Goal: Information Seeking & Learning: Check status

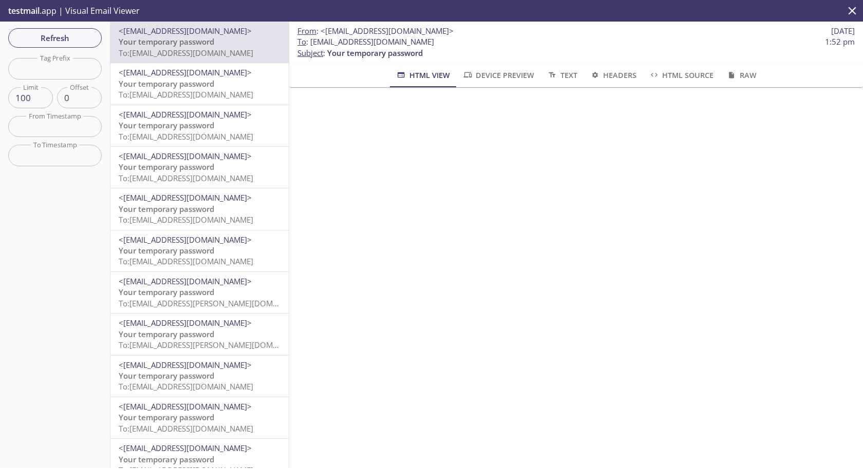
click at [78, 39] on span "Refresh" at bounding box center [54, 37] width 77 height 13
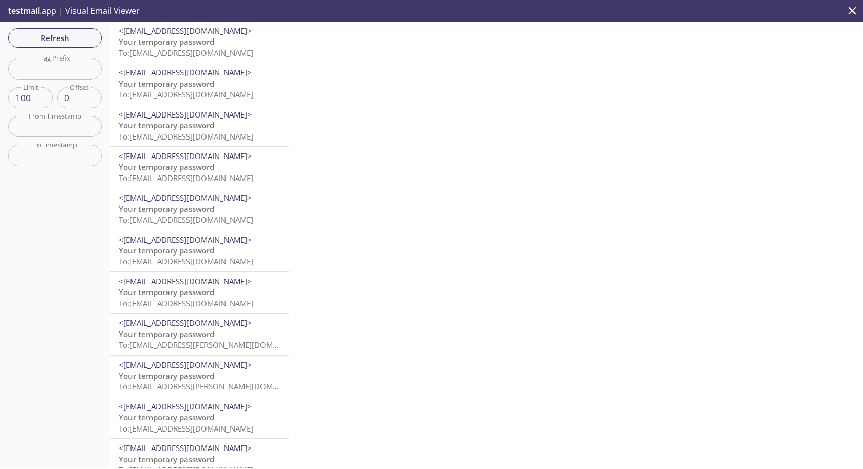
click at [180, 48] on span "To: [EMAIL_ADDRESS][DOMAIN_NAME]" at bounding box center [186, 53] width 135 height 10
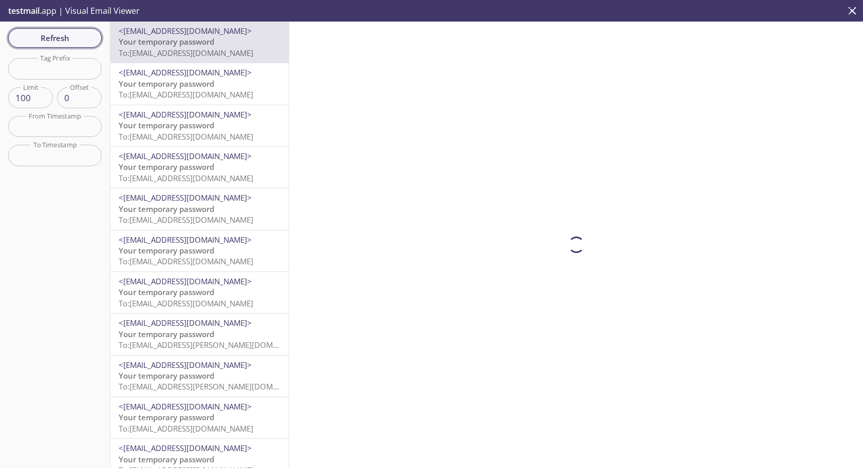
click at [81, 30] on button "Refresh" at bounding box center [54, 38] width 93 height 20
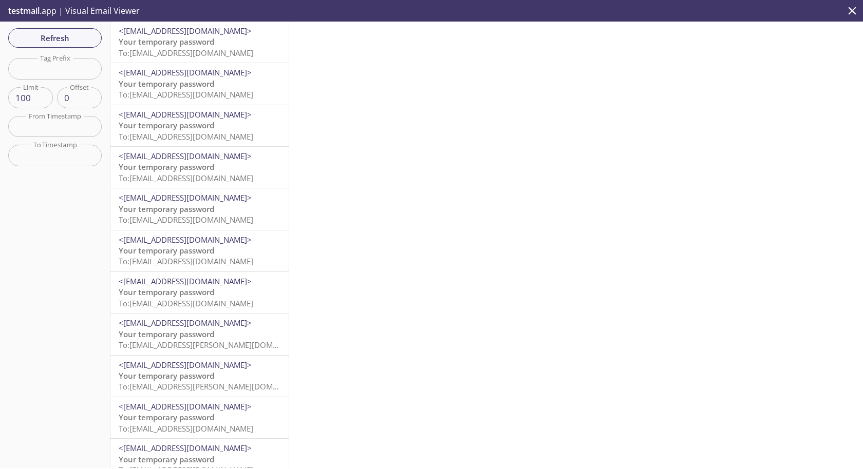
click at [206, 51] on span "To: [EMAIL_ADDRESS][DOMAIN_NAME]" at bounding box center [186, 53] width 135 height 10
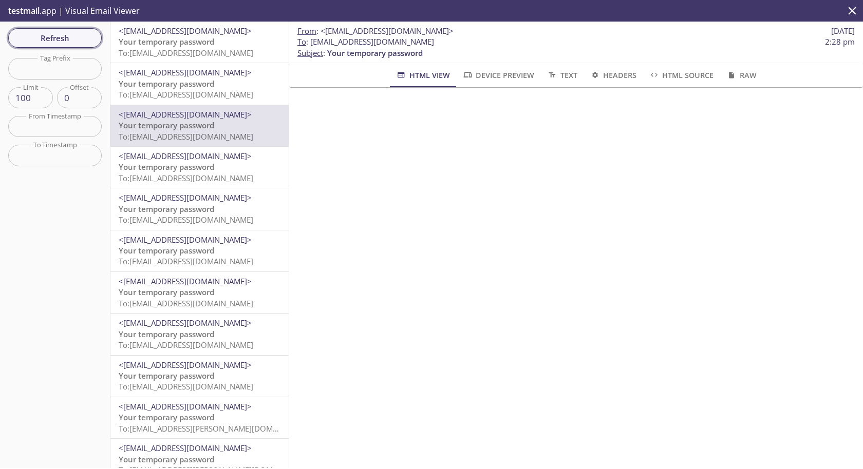
click at [66, 39] on span "Refresh" at bounding box center [54, 37] width 77 height 13
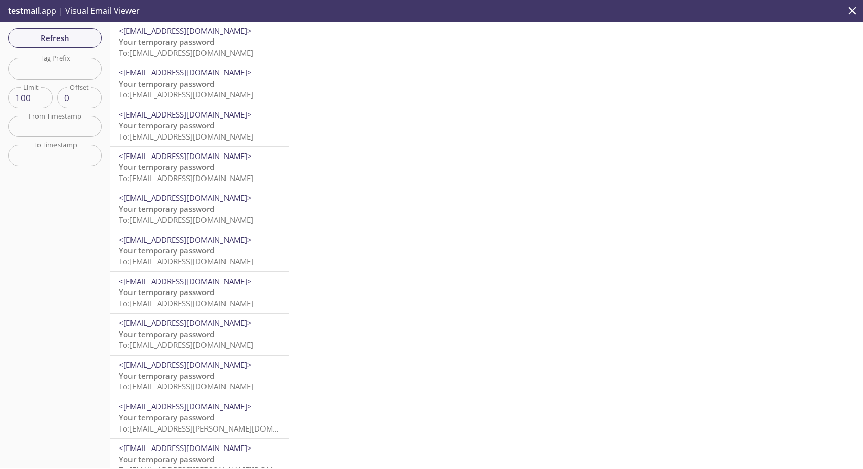
click at [191, 46] on span "Your temporary password" at bounding box center [167, 41] width 96 height 10
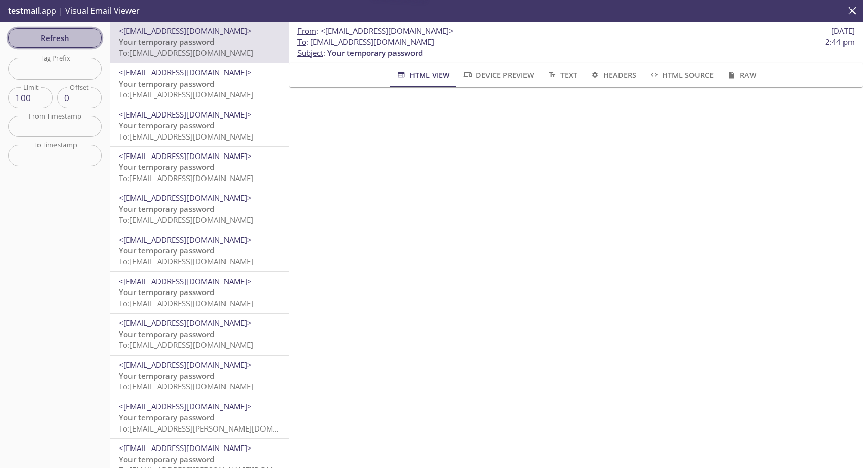
click at [71, 33] on span "Refresh" at bounding box center [54, 37] width 77 height 13
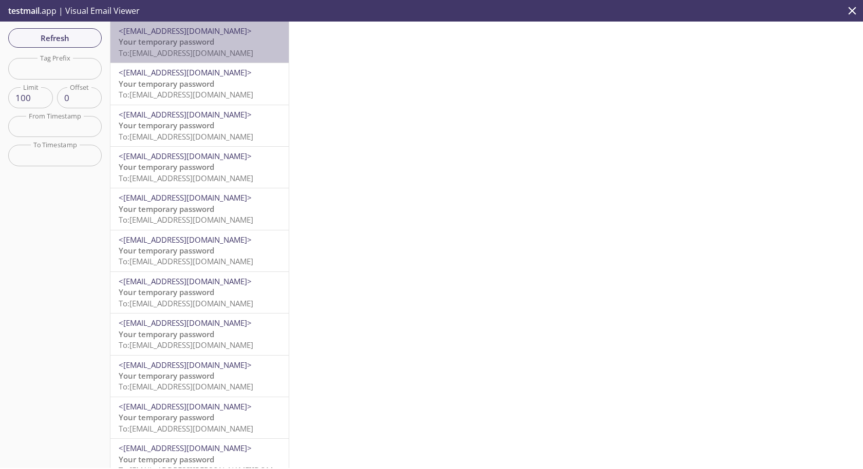
click at [183, 56] on span "To: [EMAIL_ADDRESS][DOMAIN_NAME]" at bounding box center [186, 53] width 135 height 10
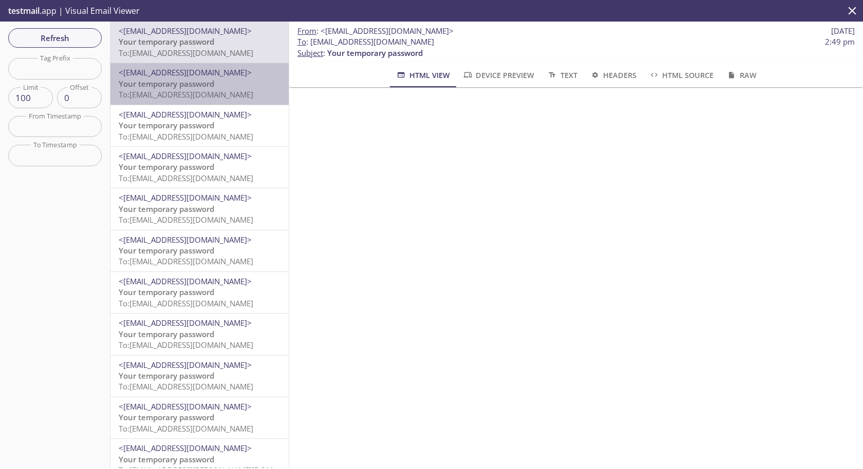
click at [167, 92] on span "To: [EMAIL_ADDRESS][DOMAIN_NAME]" at bounding box center [186, 94] width 135 height 10
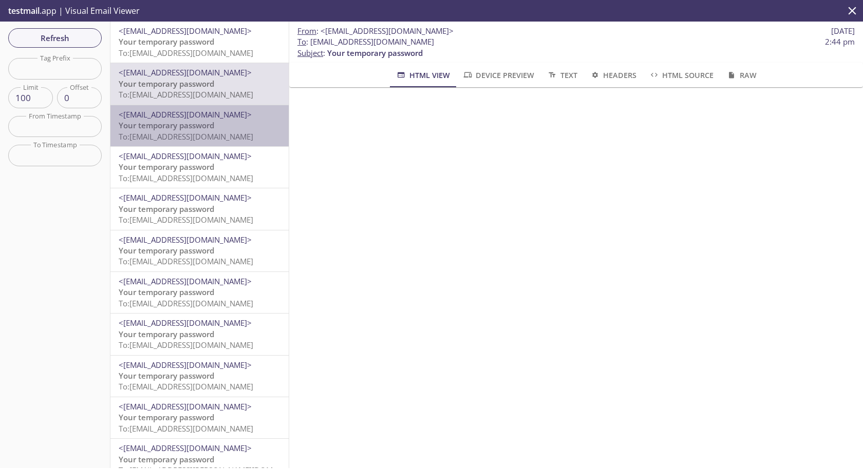
click at [166, 137] on span "To: [EMAIL_ADDRESS][DOMAIN_NAME]" at bounding box center [186, 136] width 135 height 10
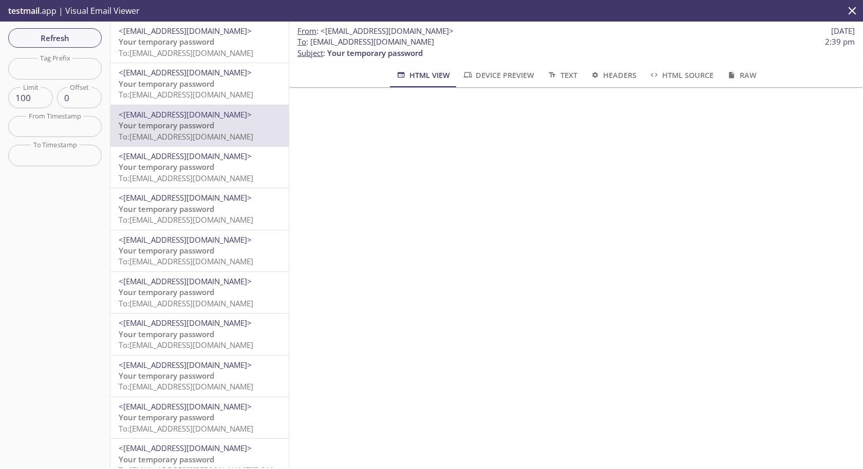
drag, startPoint x: 312, startPoint y: 42, endPoint x: 555, endPoint y: 44, distance: 243.4
click at [555, 44] on span "To : [EMAIL_ADDRESS][DOMAIN_NAME] 2:39 pm" at bounding box center [575, 41] width 557 height 11
copy span "[EMAIL_ADDRESS][DOMAIN_NAME]"
click at [216, 88] on p "Your temporary password To: [EMAIL_ADDRESS][DOMAIN_NAME]" at bounding box center [200, 90] width 162 height 22
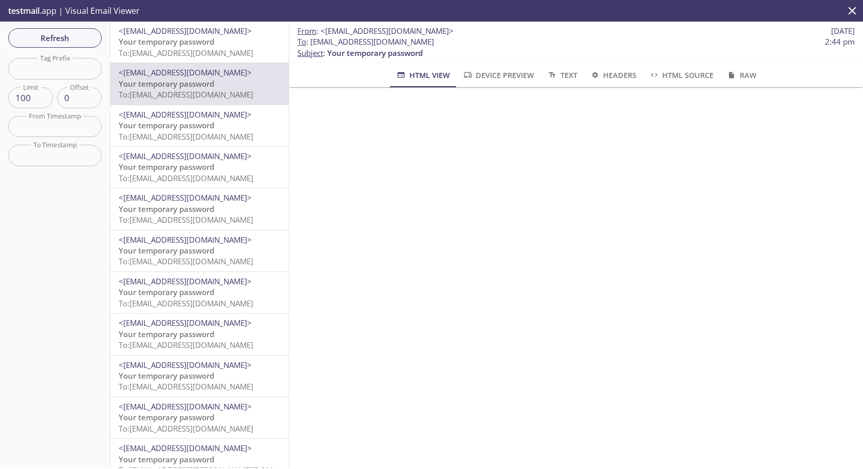
click at [205, 54] on span "To: [EMAIL_ADDRESS][DOMAIN_NAME]" at bounding box center [186, 53] width 135 height 10
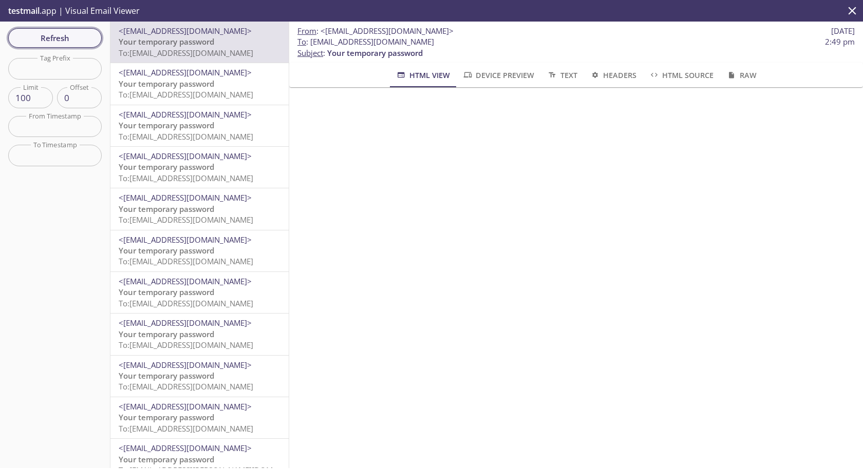
click at [82, 37] on span "Refresh" at bounding box center [54, 37] width 77 height 13
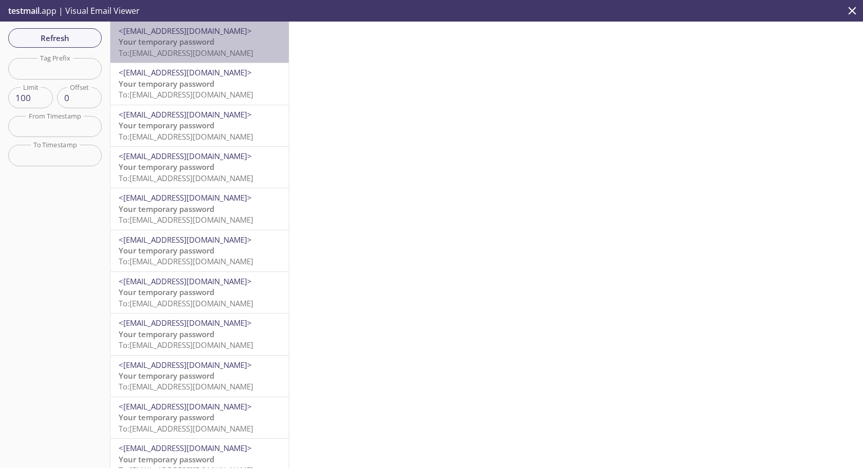
click at [209, 49] on span "To: [EMAIL_ADDRESS][DOMAIN_NAME]" at bounding box center [186, 53] width 135 height 10
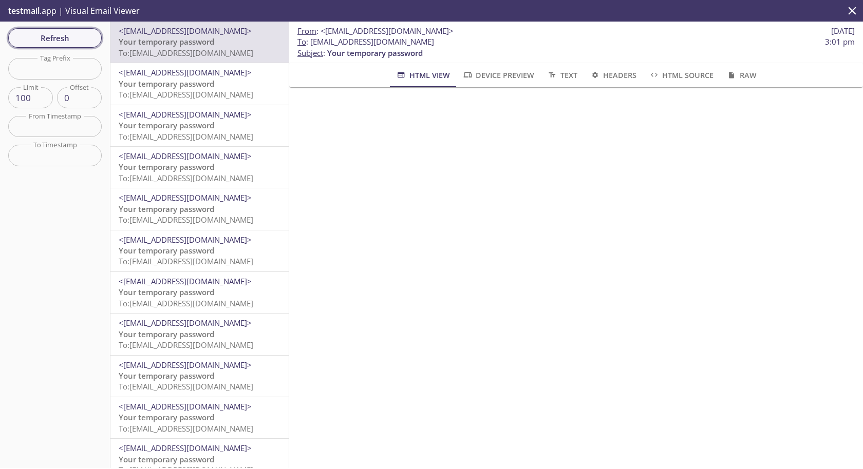
click at [69, 42] on span "Refresh" at bounding box center [54, 37] width 77 height 13
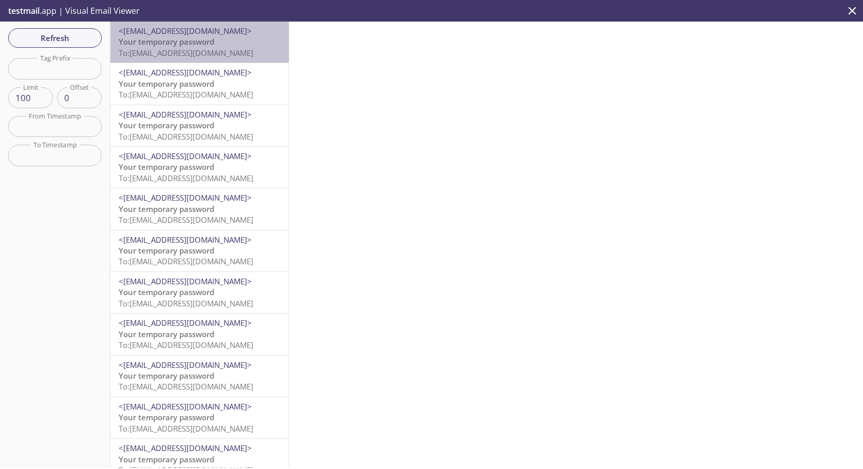
click at [215, 58] on span "To: [EMAIL_ADDRESS][DOMAIN_NAME]" at bounding box center [186, 53] width 135 height 10
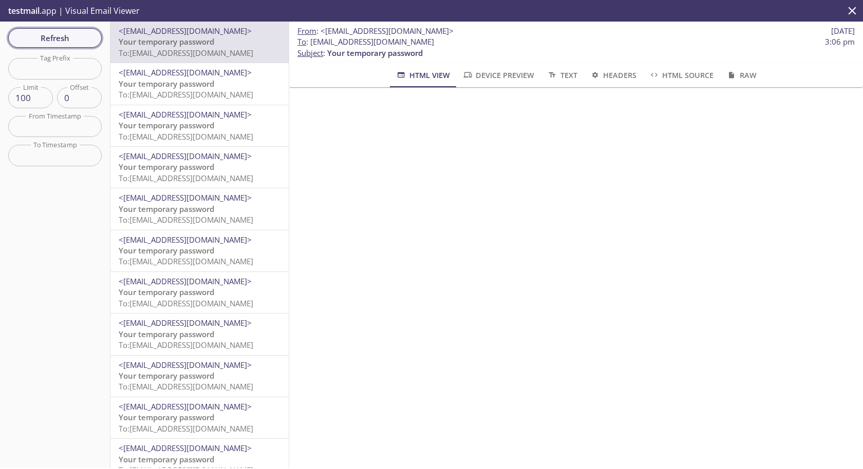
click at [88, 34] on span "Refresh" at bounding box center [54, 37] width 77 height 13
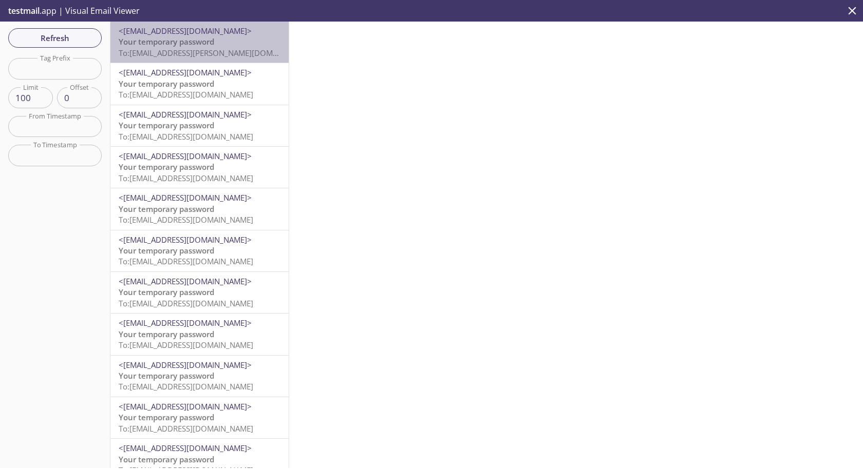
click at [202, 44] on span "Your temporary password" at bounding box center [167, 41] width 96 height 10
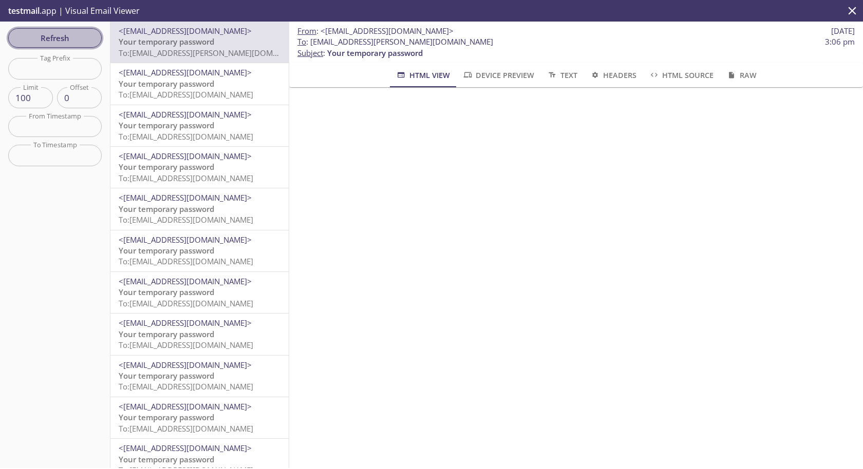
click at [84, 34] on span "Refresh" at bounding box center [54, 37] width 77 height 13
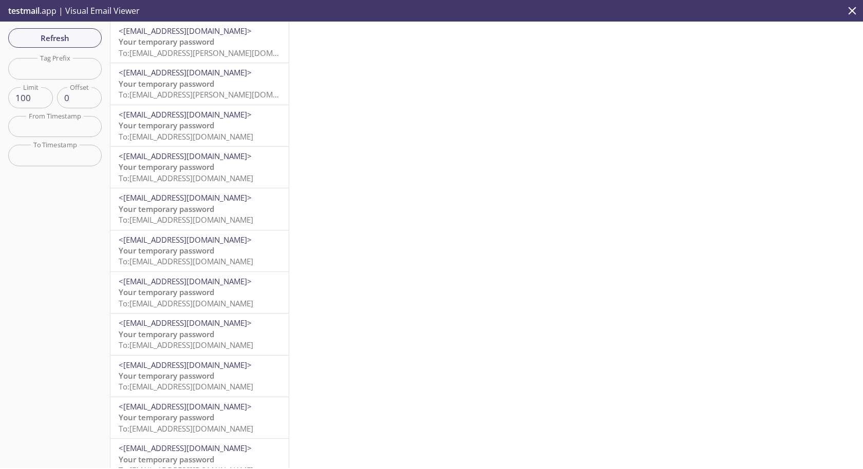
click at [177, 54] on span "To: [EMAIL_ADDRESS][PERSON_NAME][DOMAIN_NAME]" at bounding box center [216, 53] width 194 height 10
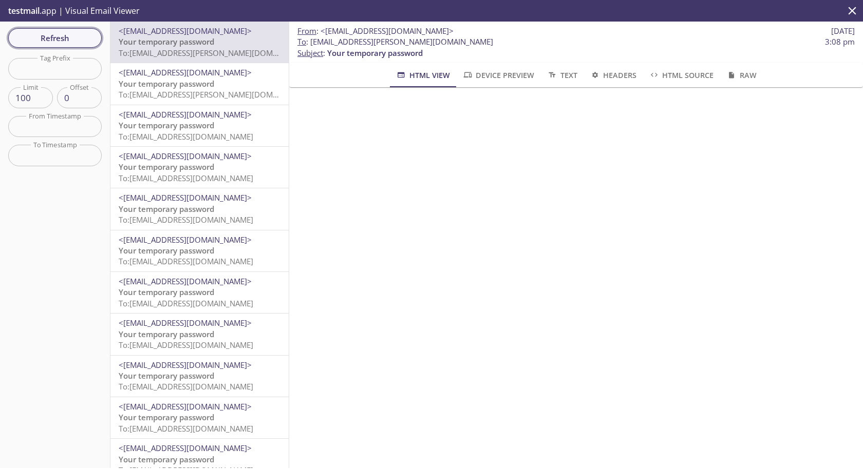
click at [86, 40] on span "Refresh" at bounding box center [54, 37] width 77 height 13
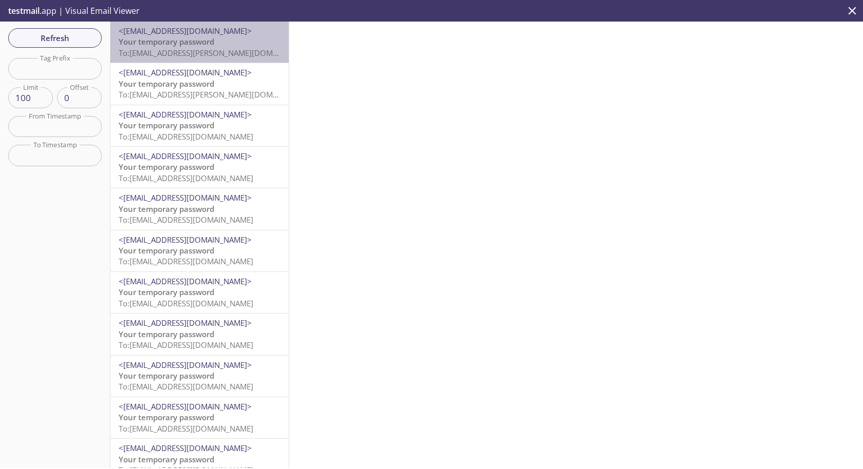
click at [188, 48] on span "To: [EMAIL_ADDRESS][PERSON_NAME][DOMAIN_NAME]" at bounding box center [216, 53] width 194 height 10
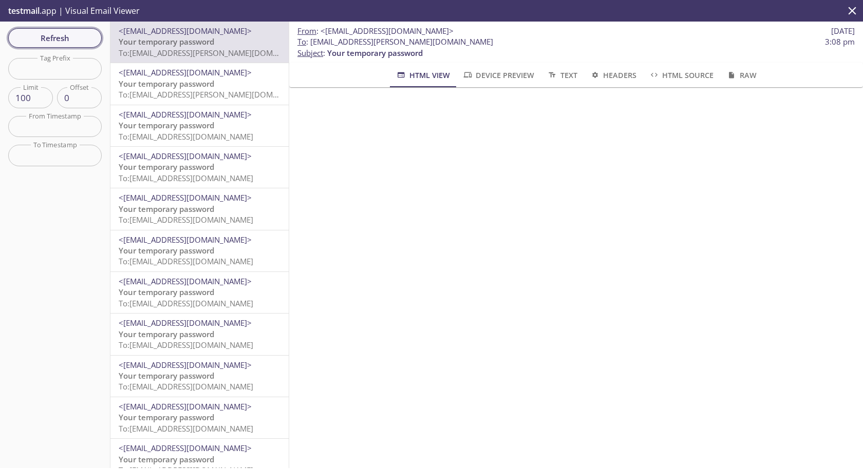
click at [54, 39] on span "Refresh" at bounding box center [54, 37] width 77 height 13
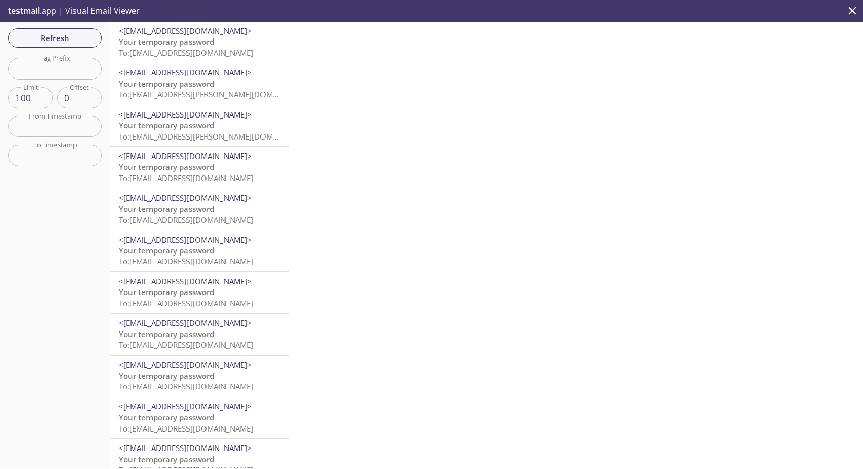
click at [164, 48] on span "To: [EMAIL_ADDRESS][DOMAIN_NAME]" at bounding box center [186, 53] width 135 height 10
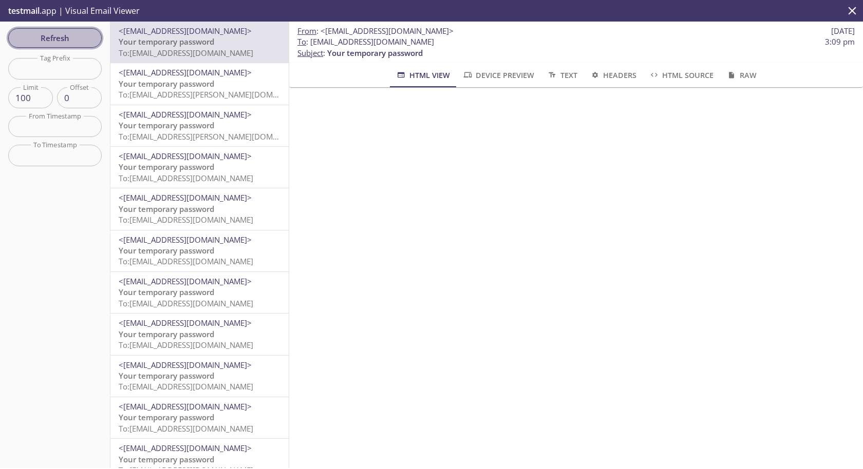
click at [70, 34] on span "Refresh" at bounding box center [54, 37] width 77 height 13
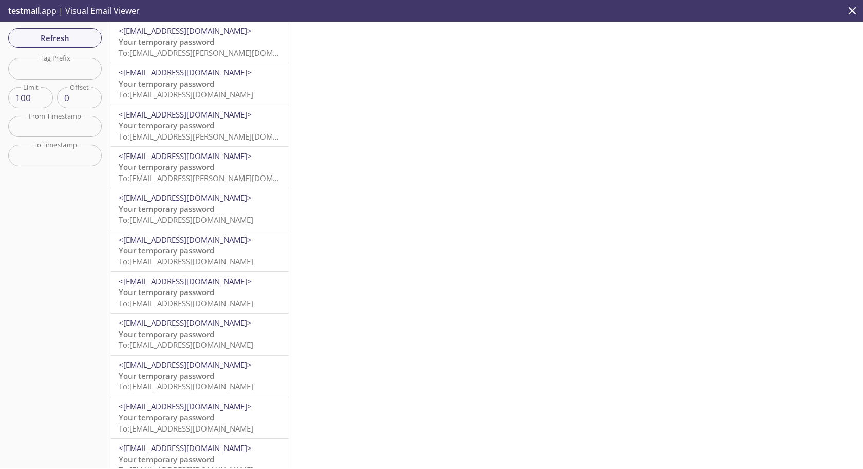
click at [195, 56] on span "To: [EMAIL_ADDRESS][PERSON_NAME][DOMAIN_NAME]" at bounding box center [216, 53] width 194 height 10
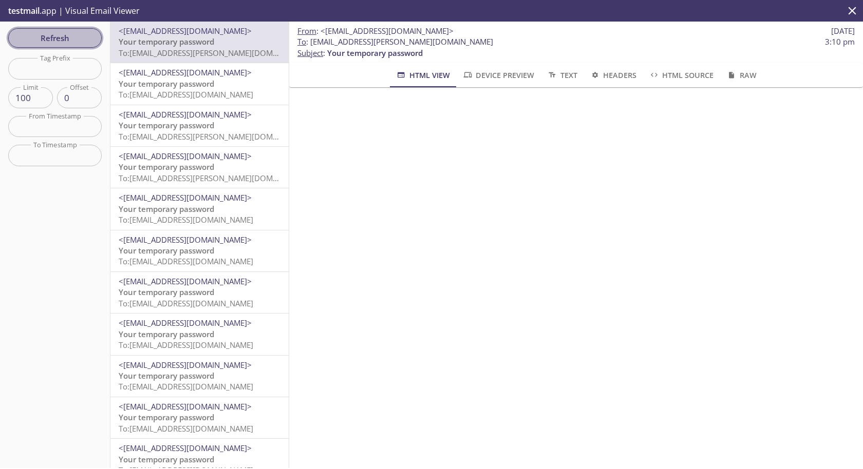
click at [38, 35] on span "Refresh" at bounding box center [54, 37] width 77 height 13
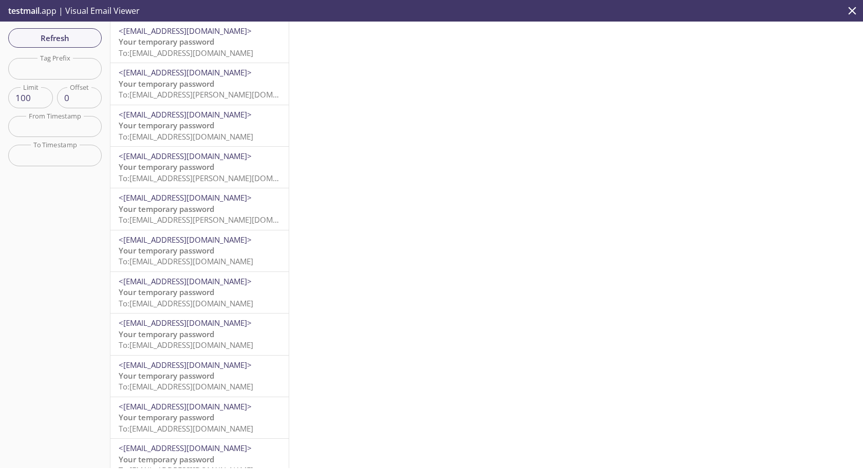
click at [219, 50] on span "To: [EMAIL_ADDRESS][DOMAIN_NAME]" at bounding box center [186, 53] width 135 height 10
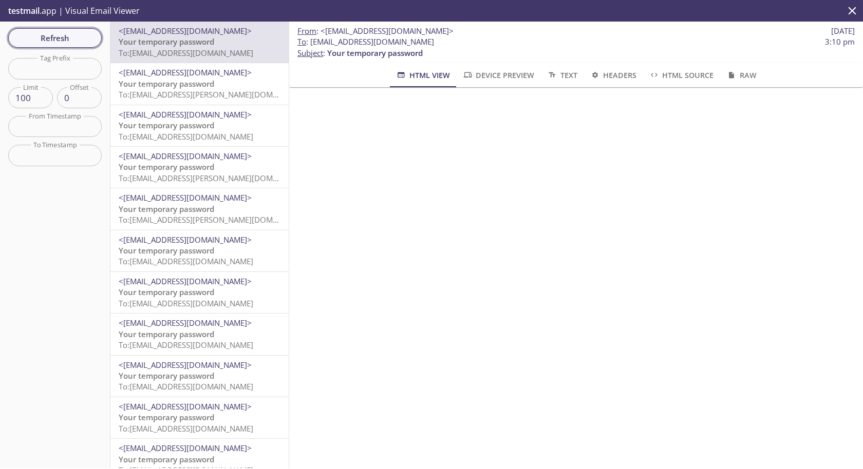
click at [59, 41] on span "Refresh" at bounding box center [54, 37] width 77 height 13
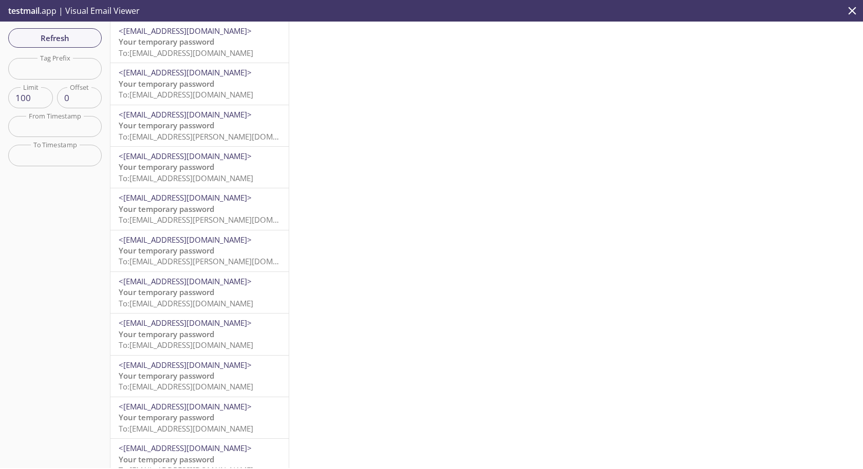
click at [187, 58] on span "To: [EMAIL_ADDRESS][DOMAIN_NAME]" at bounding box center [186, 53] width 135 height 10
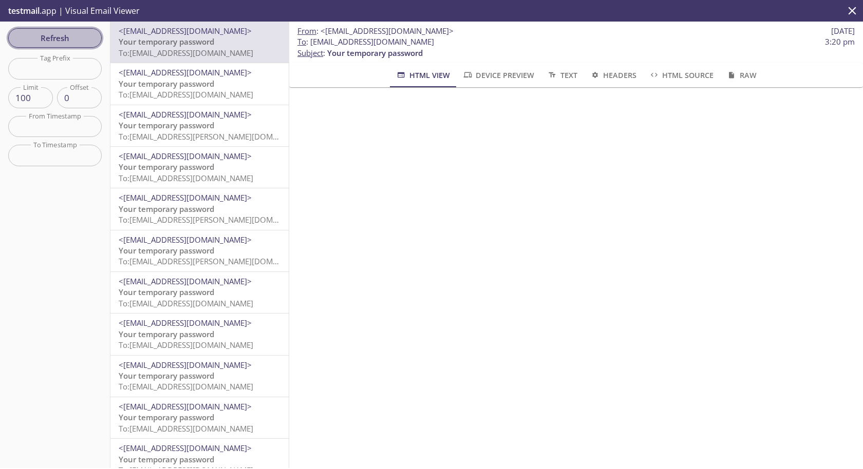
click at [59, 32] on span "Refresh" at bounding box center [54, 37] width 77 height 13
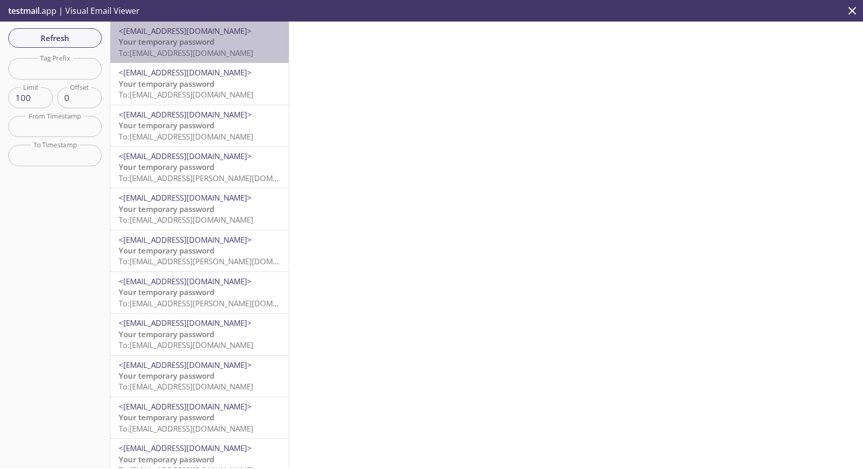
click at [204, 55] on span "To: [EMAIL_ADDRESS][DOMAIN_NAME]" at bounding box center [186, 53] width 135 height 10
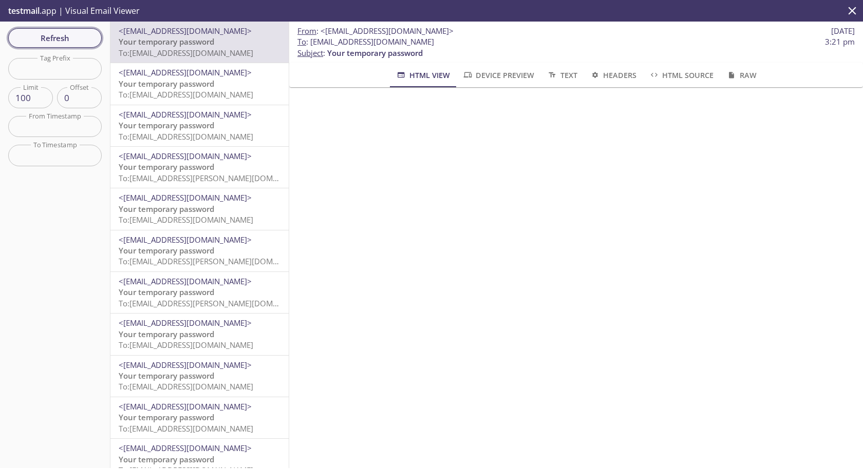
click at [71, 39] on span "Refresh" at bounding box center [54, 37] width 77 height 13
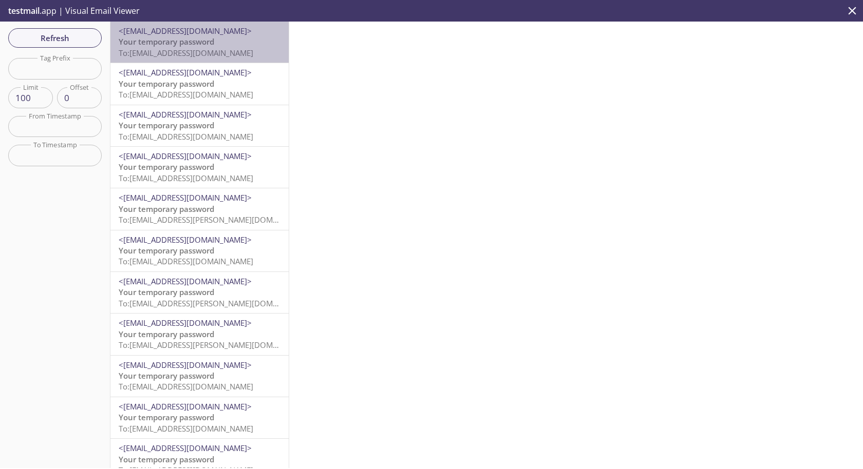
click at [202, 44] on span "Your temporary password" at bounding box center [167, 41] width 96 height 10
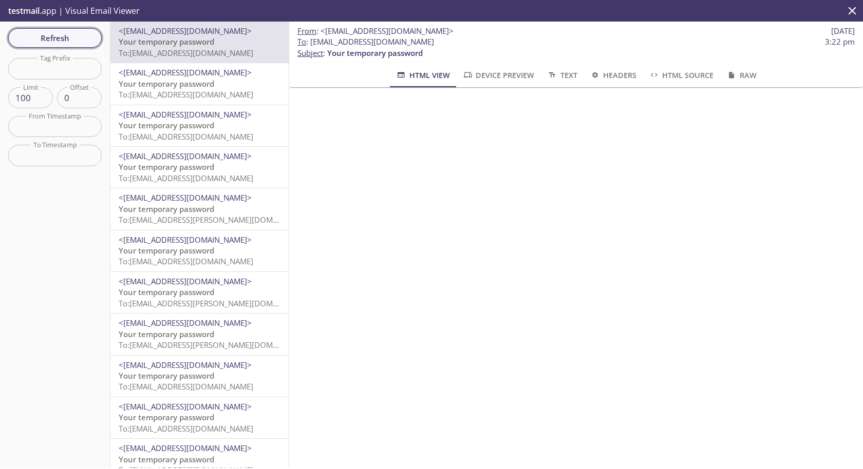
click at [49, 35] on span "Refresh" at bounding box center [54, 37] width 77 height 13
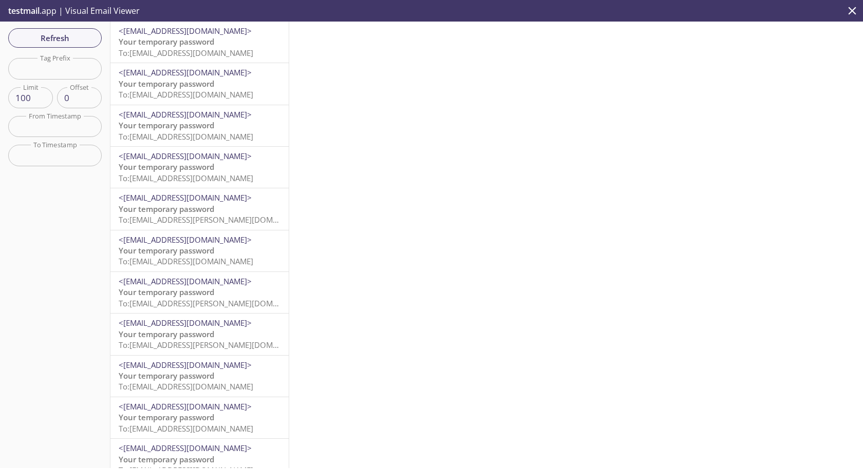
click at [196, 48] on span "To: [EMAIL_ADDRESS][DOMAIN_NAME]" at bounding box center [186, 53] width 135 height 10
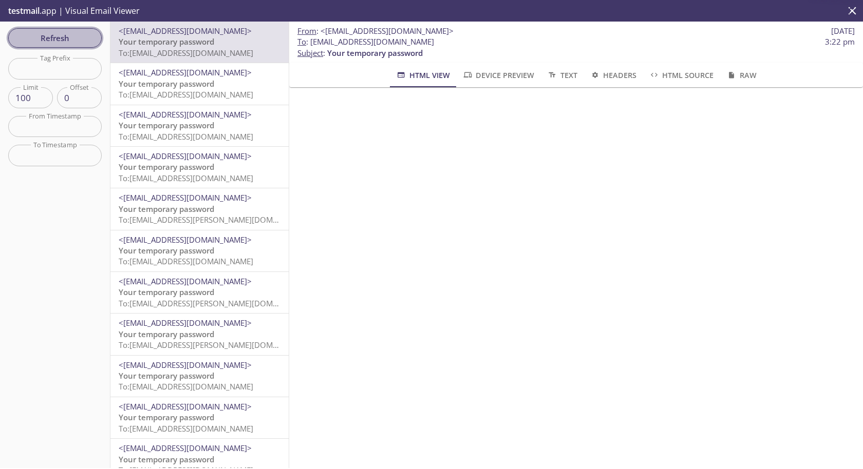
click at [73, 37] on span "Refresh" at bounding box center [54, 37] width 77 height 13
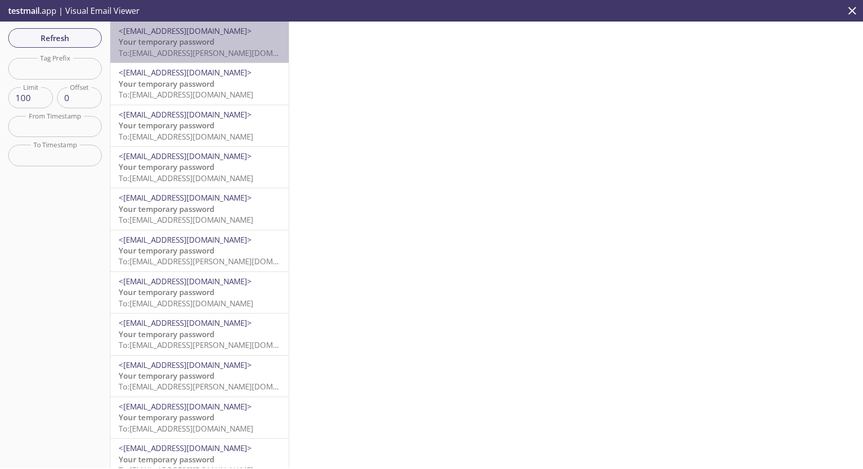
click at [194, 49] on span "To: [EMAIL_ADDRESS][PERSON_NAME][DOMAIN_NAME]" at bounding box center [216, 53] width 194 height 10
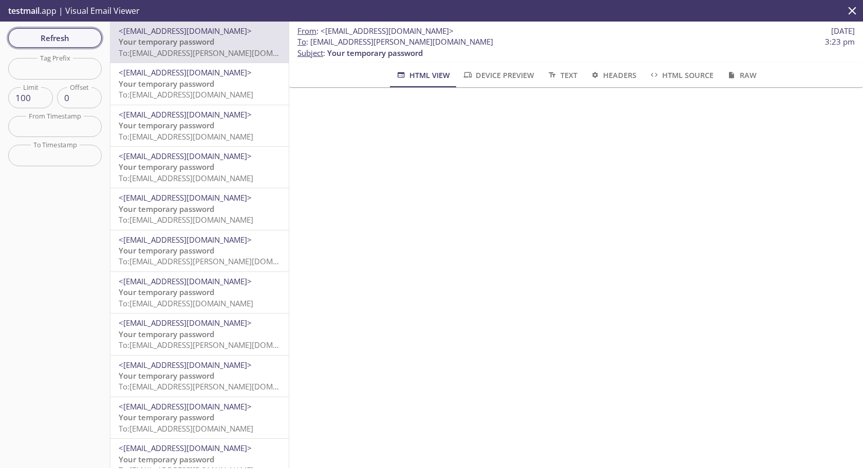
click at [59, 39] on span "Refresh" at bounding box center [54, 37] width 77 height 13
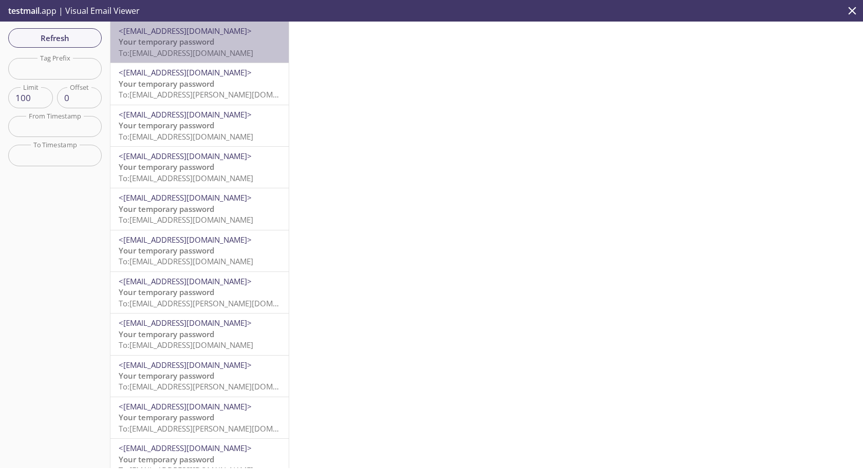
click at [204, 43] on span "Your temporary password" at bounding box center [167, 41] width 96 height 10
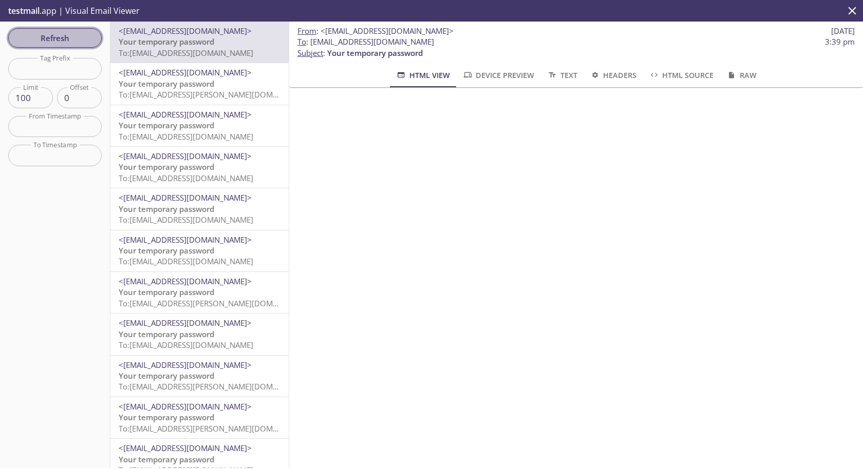
click at [55, 28] on button "Refresh" at bounding box center [54, 38] width 93 height 20
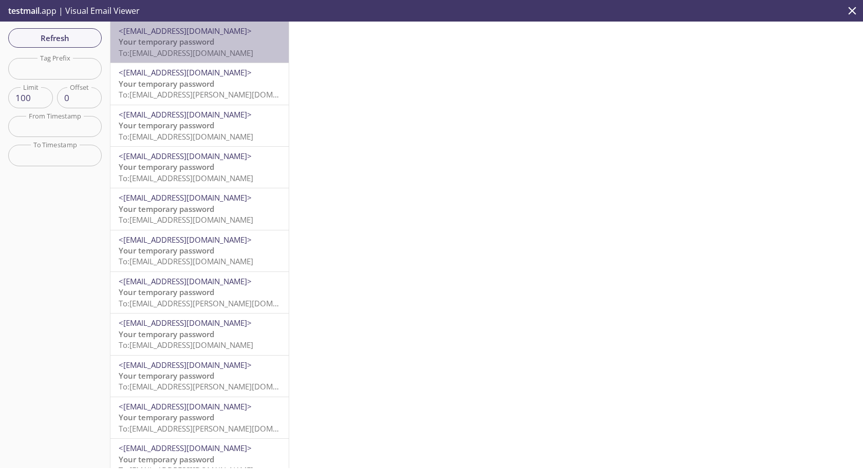
click at [207, 46] on span "Your temporary password" at bounding box center [167, 41] width 96 height 10
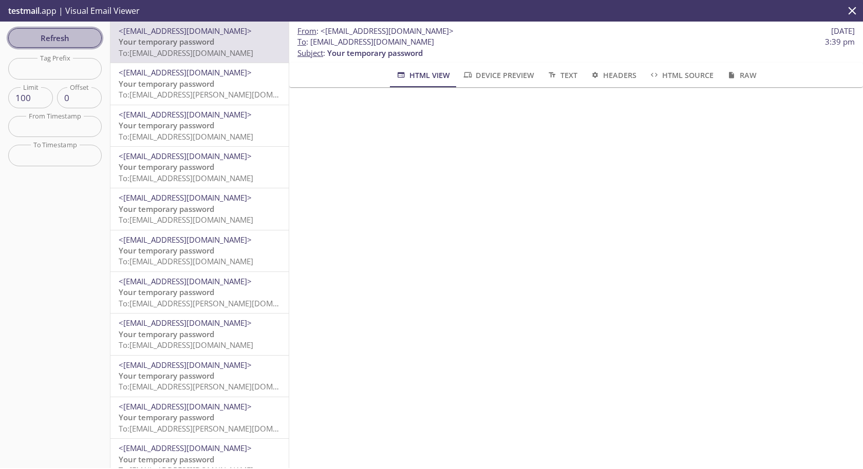
click at [54, 40] on span "Refresh" at bounding box center [54, 37] width 77 height 13
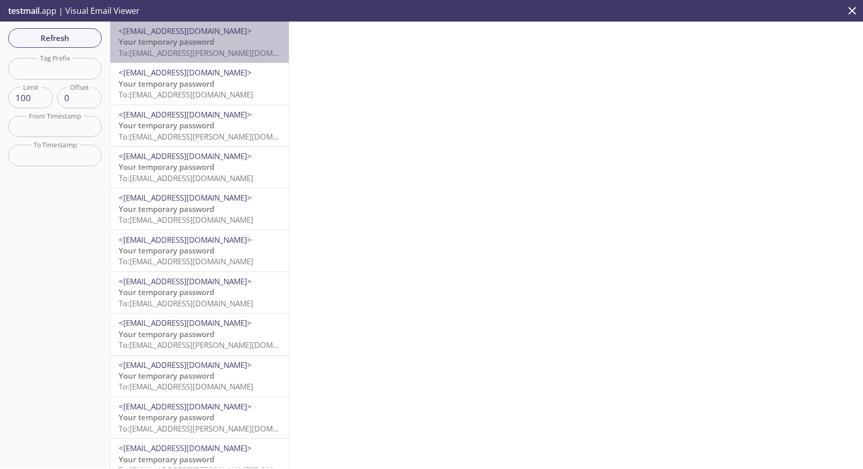
click at [200, 49] on span "To: [EMAIL_ADDRESS][PERSON_NAME][DOMAIN_NAME]" at bounding box center [216, 53] width 194 height 10
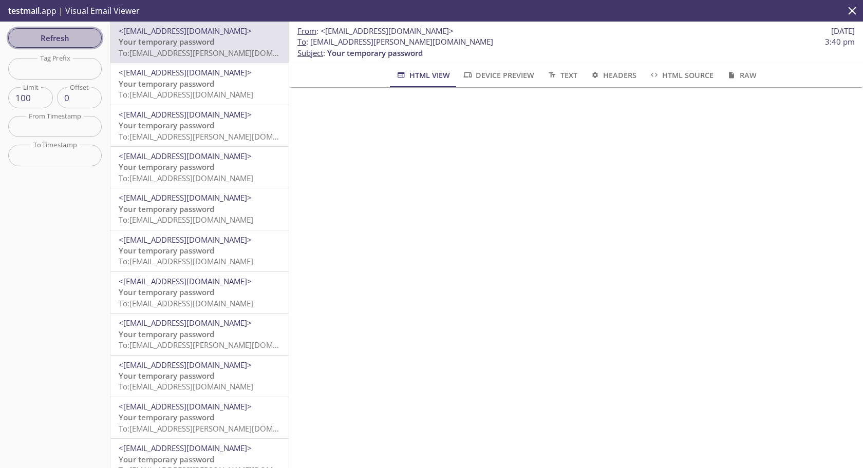
click at [66, 42] on span "Refresh" at bounding box center [54, 37] width 77 height 13
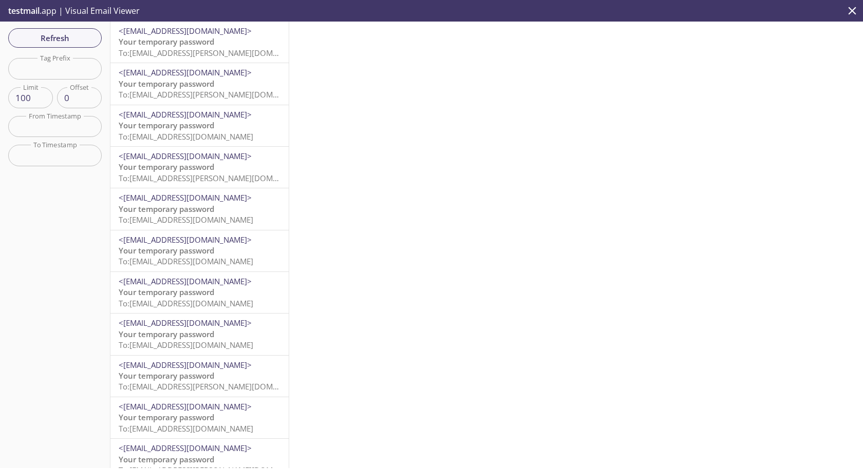
click at [214, 49] on span "To: [EMAIL_ADDRESS][PERSON_NAME][DOMAIN_NAME]" at bounding box center [216, 53] width 194 height 10
